Goal: Transaction & Acquisition: Purchase product/service

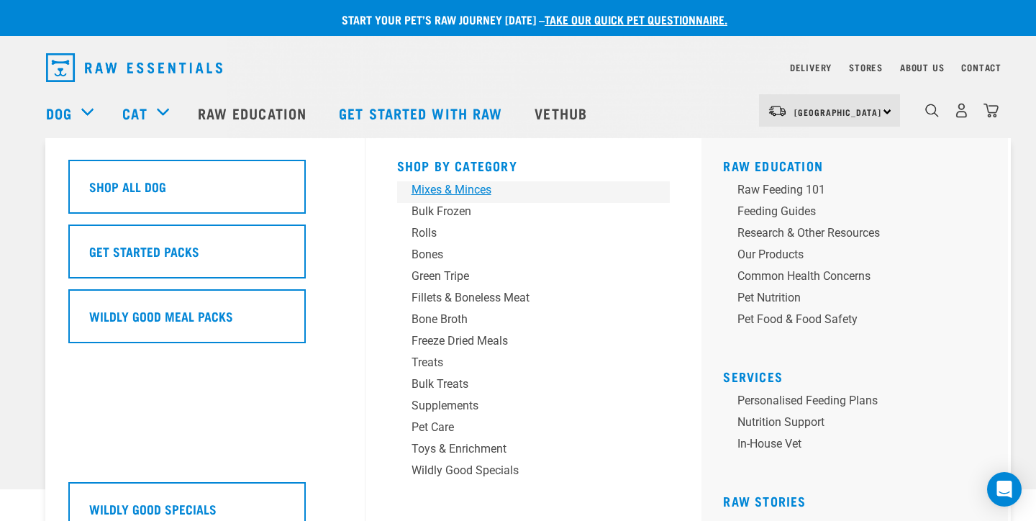
click at [437, 189] on div "Mixes & Minces" at bounding box center [523, 189] width 224 height 17
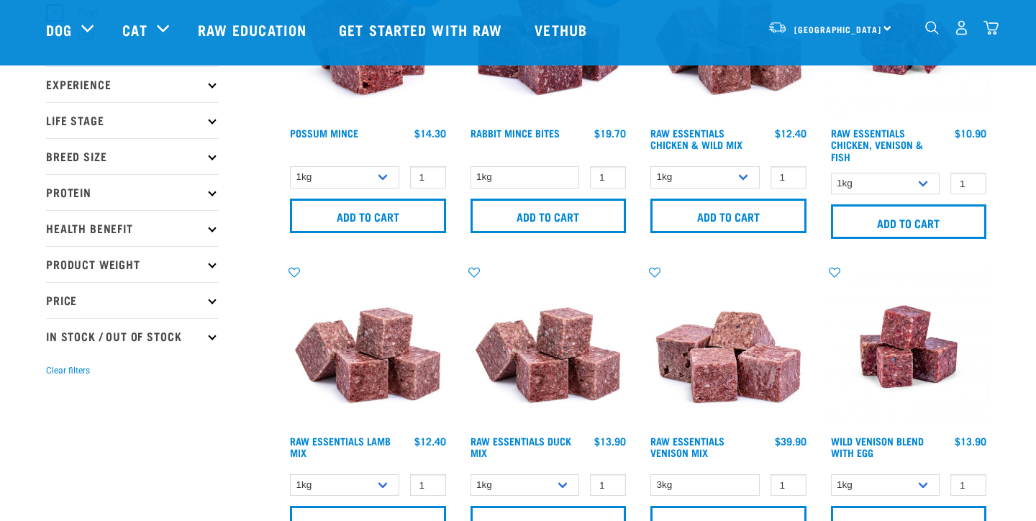
scroll to position [139, 0]
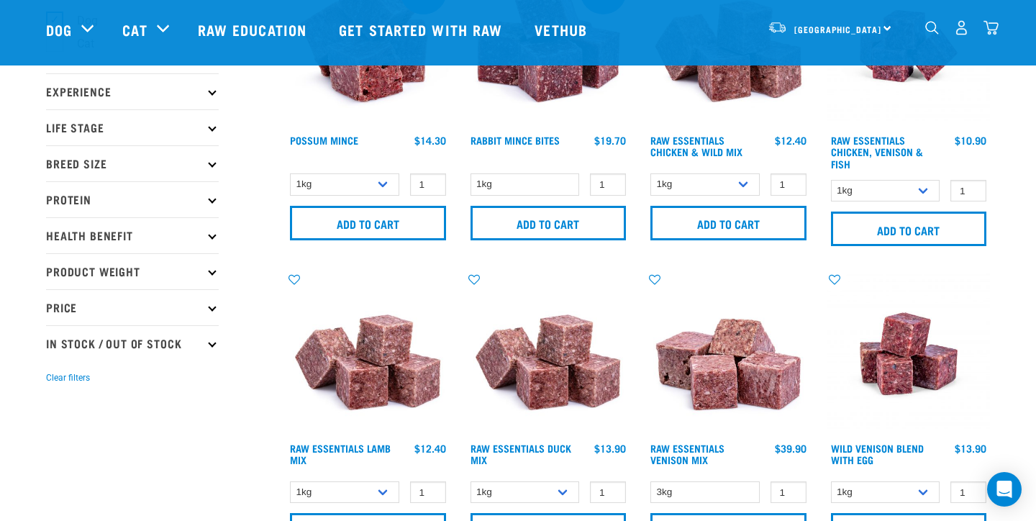
click at [211, 280] on p "Product Weight" at bounding box center [132, 271] width 173 height 36
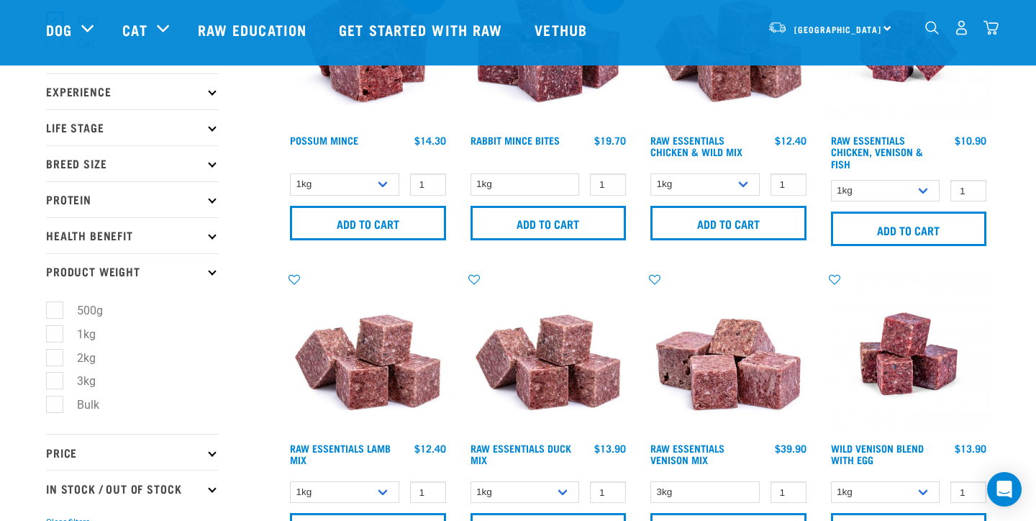
click at [56, 378] on label "3kg" at bounding box center [77, 381] width 47 height 18
click at [55, 378] on input "3kg" at bounding box center [50, 378] width 9 height 9
checkbox input "true"
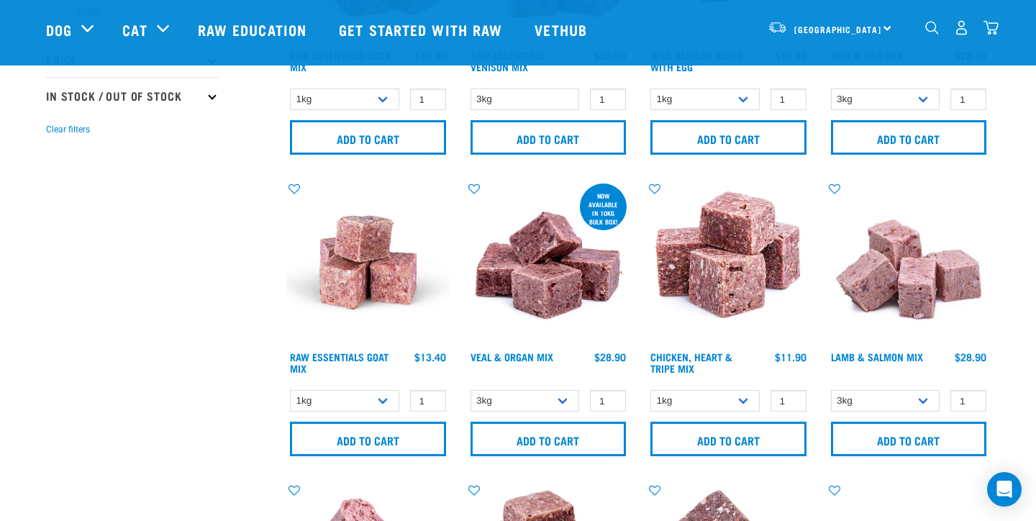
scroll to position [534, 0]
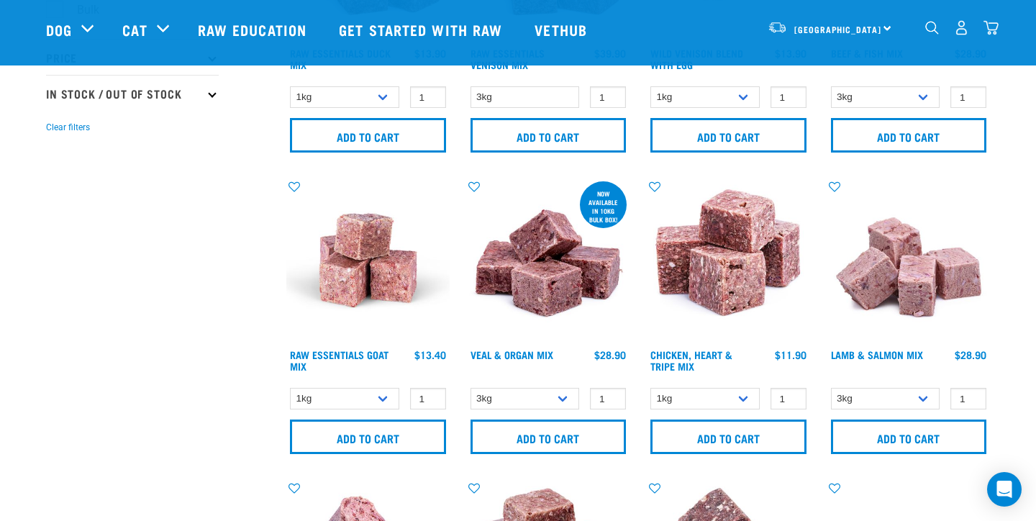
click at [550, 293] on img at bounding box center [548, 259] width 163 height 163
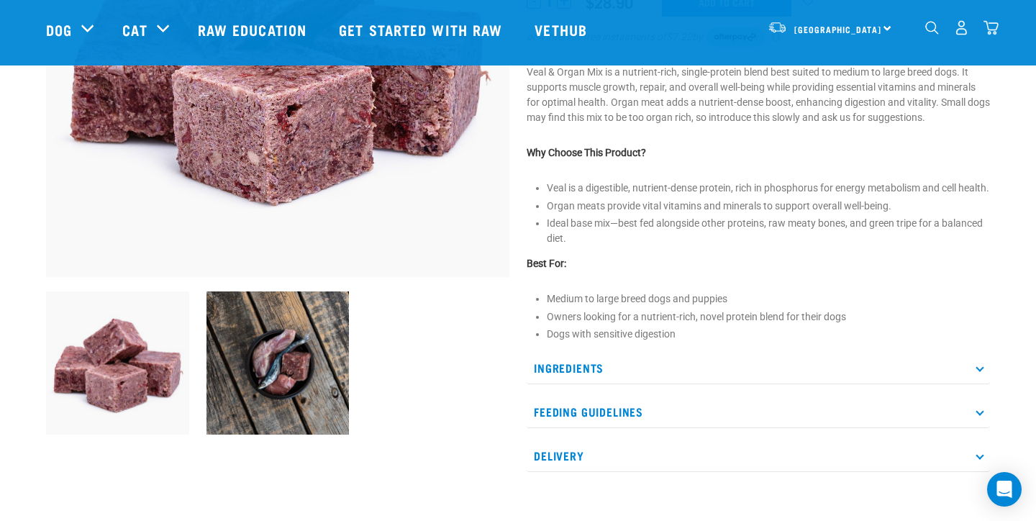
scroll to position [319, 0]
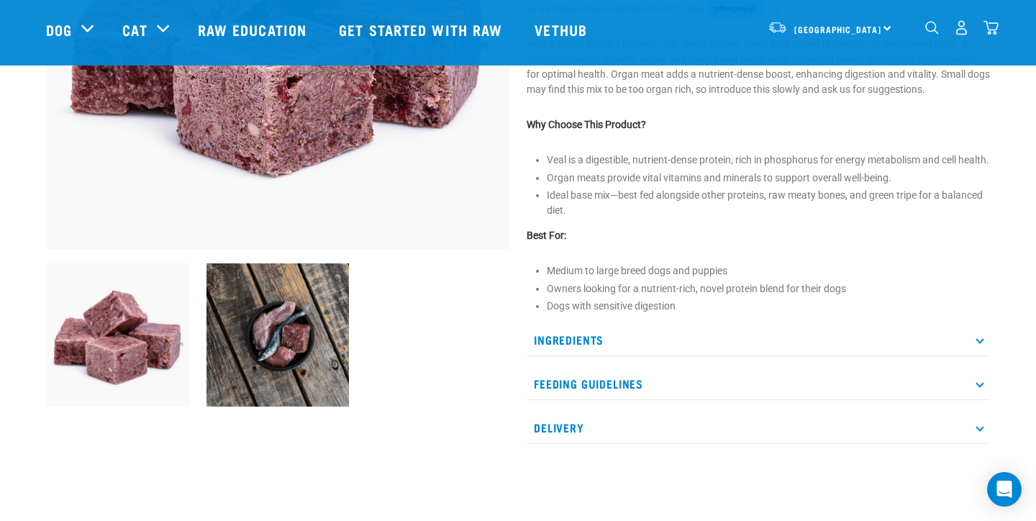
click at [938, 345] on p "Ingredients" at bounding box center [758, 340] width 463 height 32
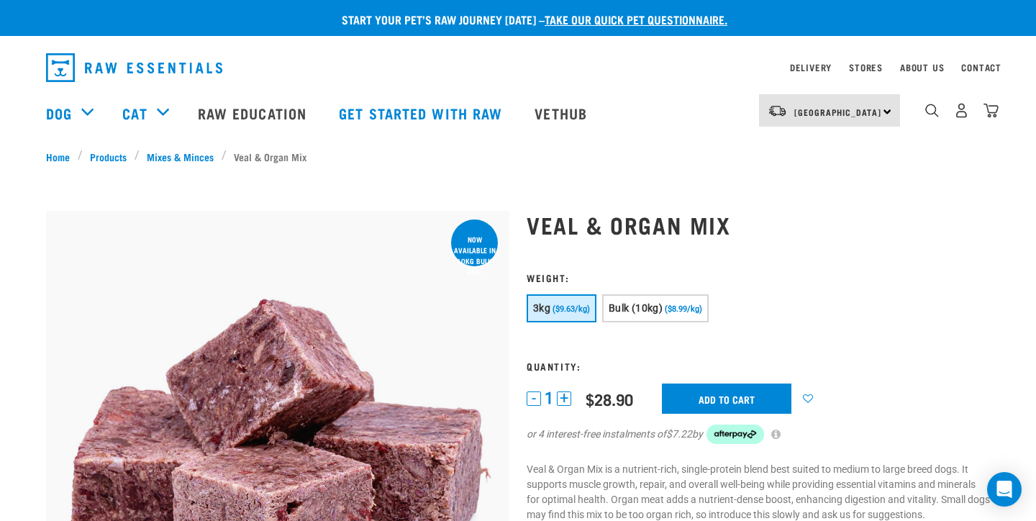
scroll to position [0, 0]
